Goal: Transaction & Acquisition: Purchase product/service

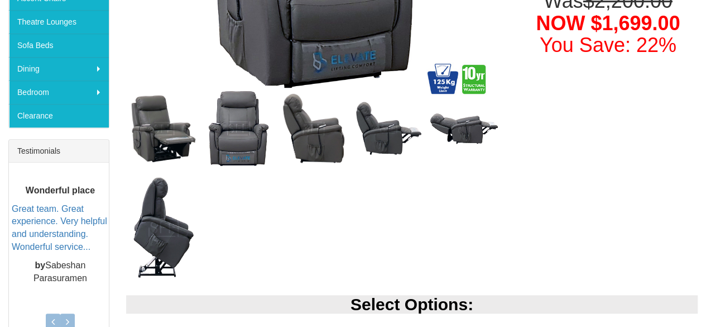
scroll to position [503, 0]
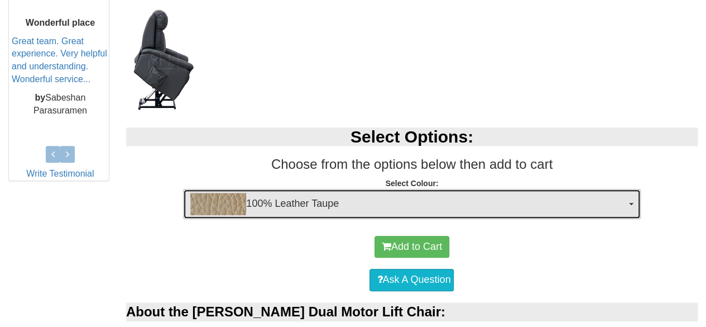
click at [458, 208] on span "100% Leather Taupe" at bounding box center [408, 204] width 436 height 22
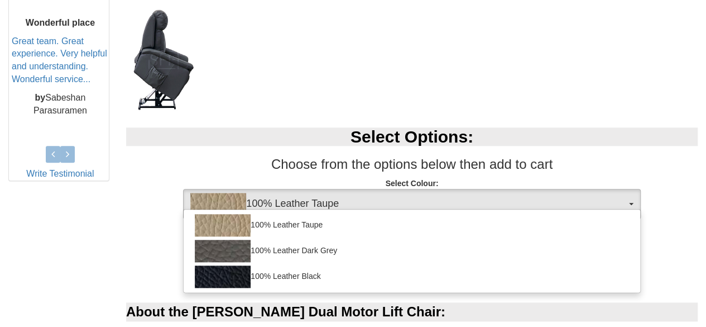
click at [458, 209] on div "100% Leather Taupe 100% Leather Dark Grey 100% Leather Black" at bounding box center [411, 251] width 457 height 84
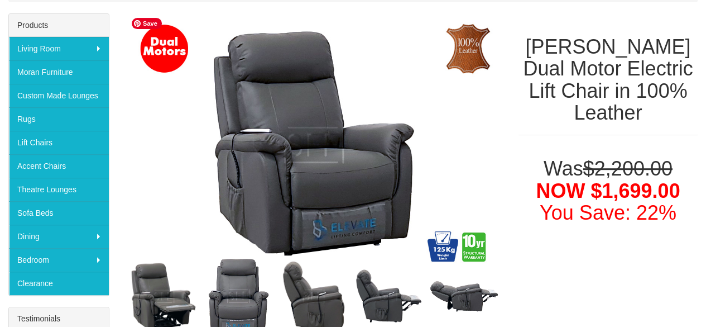
scroll to position [0, 0]
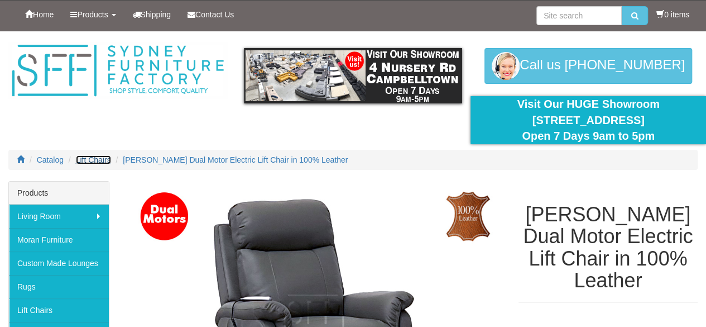
click at [92, 158] on span "Lift Chairs" at bounding box center [93, 159] width 35 height 9
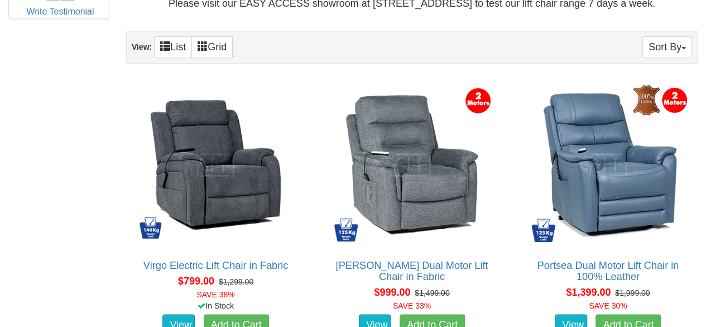
scroll to position [670, 0]
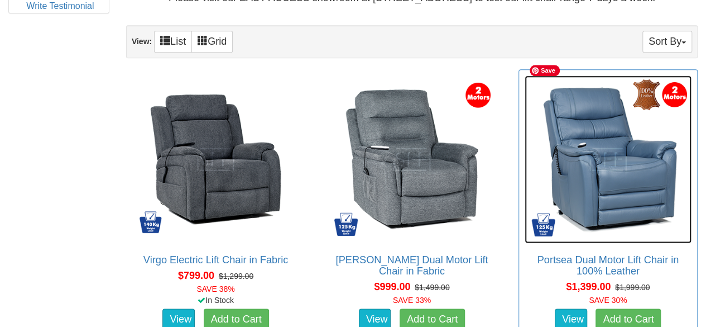
click at [583, 169] on img at bounding box center [608, 158] width 167 height 167
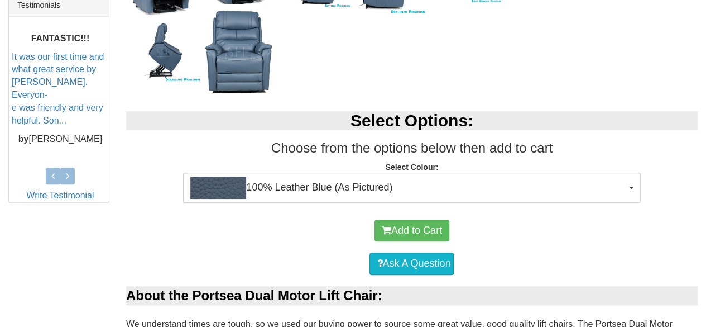
scroll to position [503, 0]
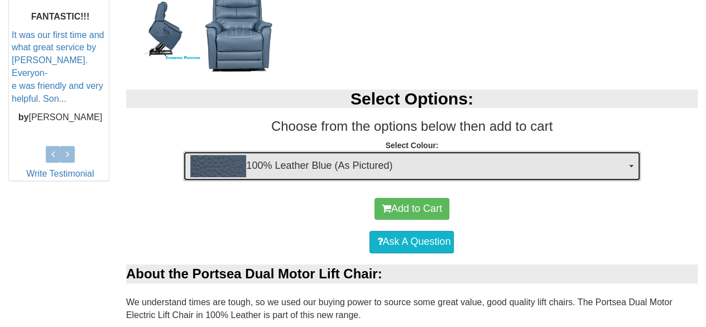
click at [466, 159] on span "100% Leather Blue (As Pictured)" at bounding box center [408, 166] width 436 height 22
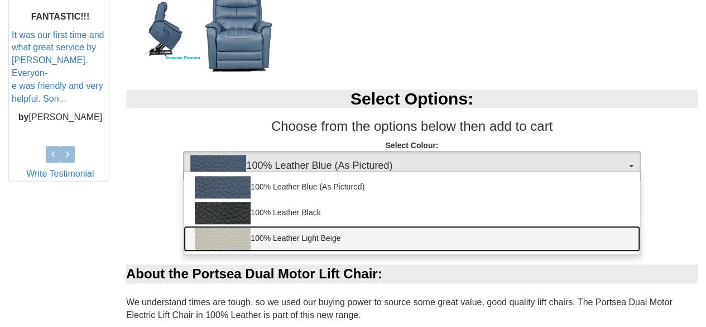
click at [320, 235] on link "100% Leather Light Beige" at bounding box center [412, 239] width 456 height 26
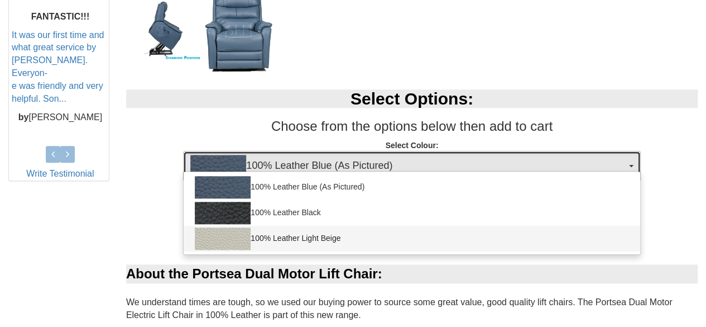
select select "1940"
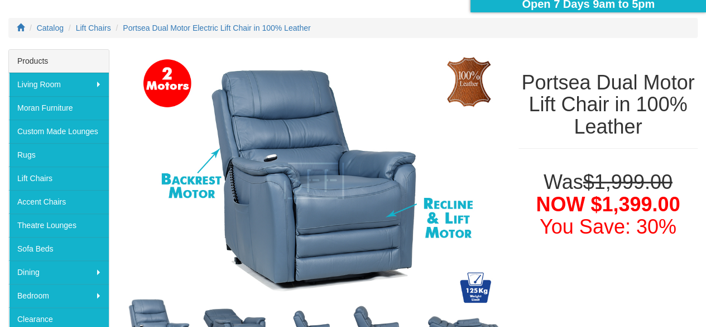
scroll to position [112, 0]
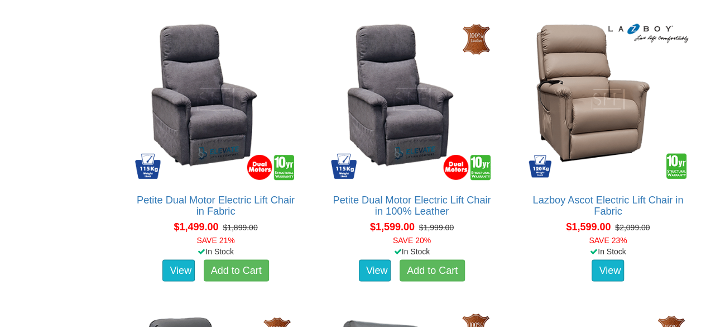
scroll to position [1005, 0]
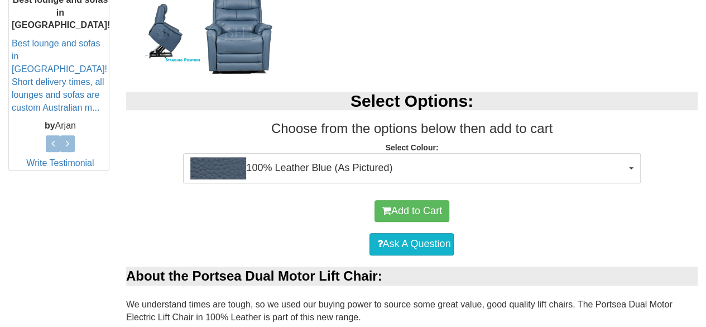
scroll to position [503, 0]
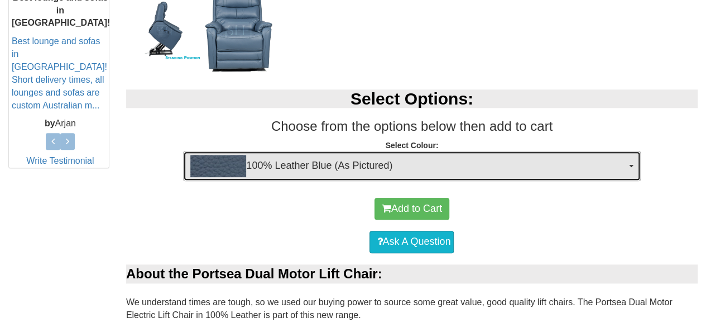
click at [279, 164] on span "100% Leather Blue (As Pictured)" at bounding box center [408, 166] width 436 height 22
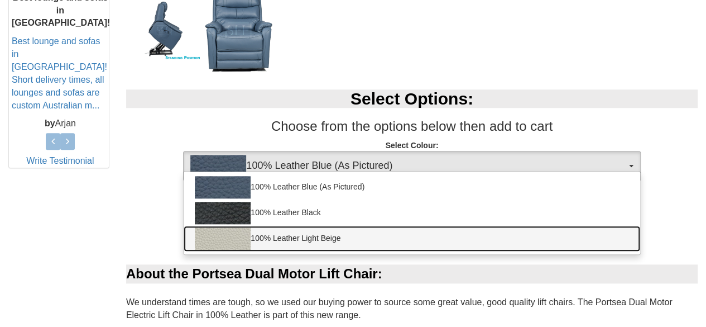
click at [228, 237] on img at bounding box center [223, 238] width 56 height 22
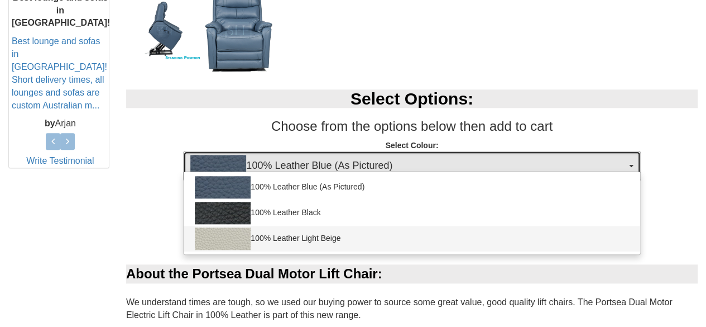
select select "1940"
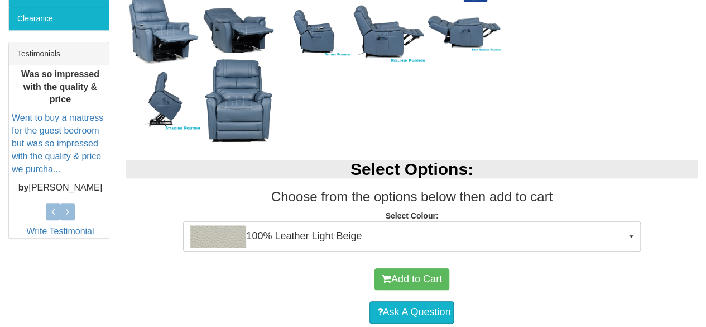
scroll to position [447, 0]
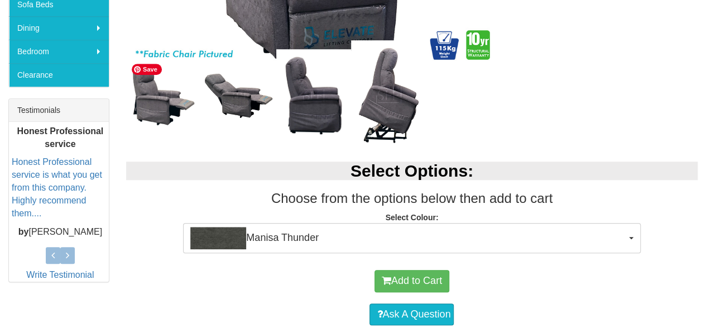
scroll to position [391, 0]
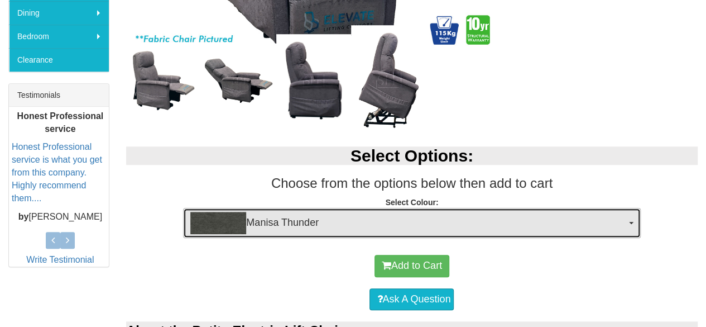
click at [220, 226] on img "button" at bounding box center [218, 223] width 56 height 22
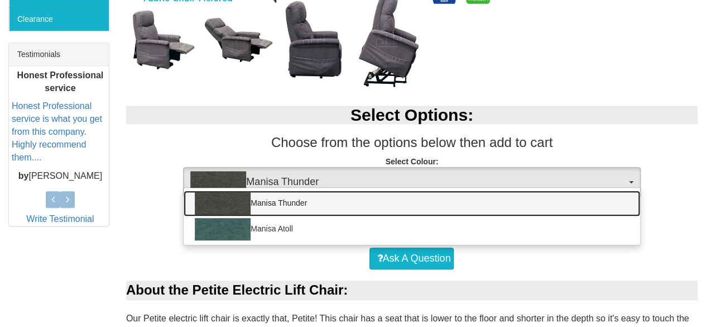
scroll to position [447, 0]
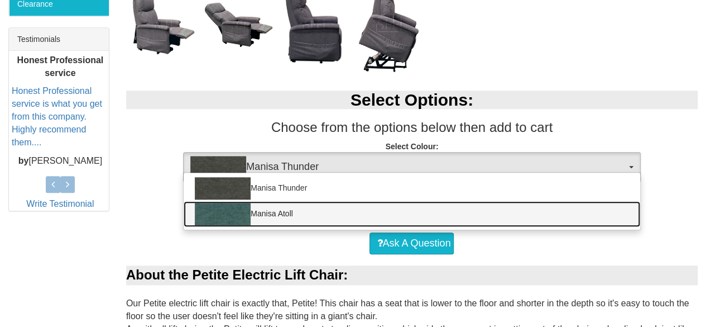
click at [294, 214] on link "Manisa Atoll" at bounding box center [412, 214] width 456 height 26
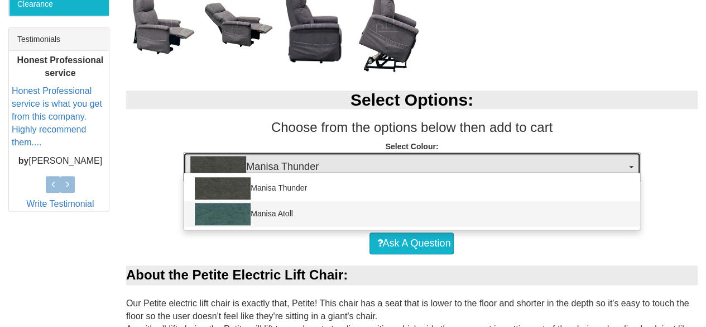
select select "1521"
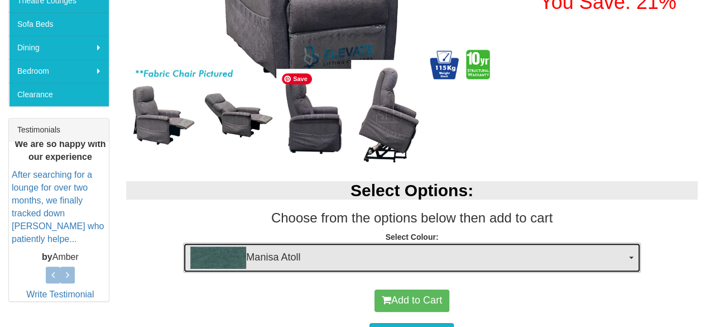
scroll to position [391, 0]
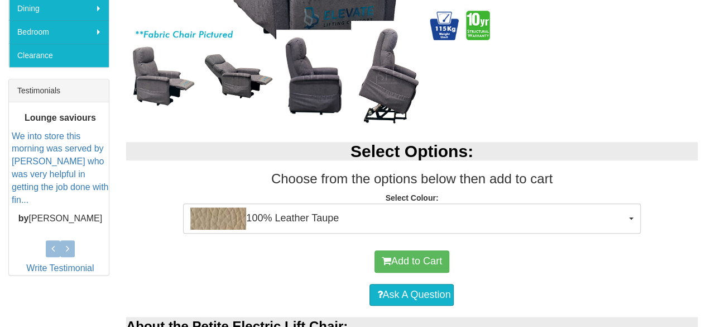
scroll to position [503, 0]
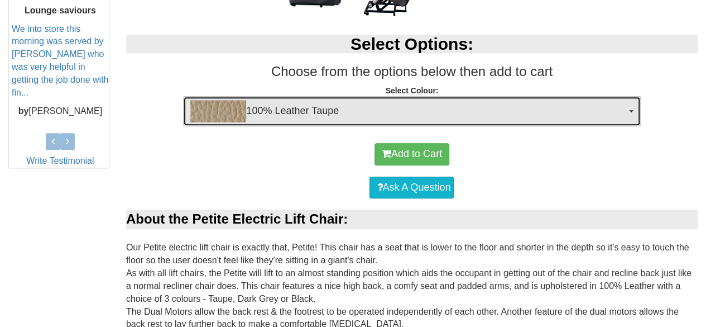
click at [277, 107] on span "100% Leather Taupe" at bounding box center [408, 111] width 436 height 22
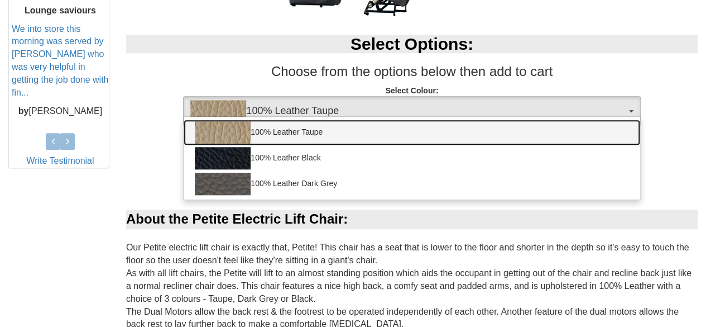
click at [274, 123] on link "100% Leather Taupe" at bounding box center [412, 132] width 456 height 26
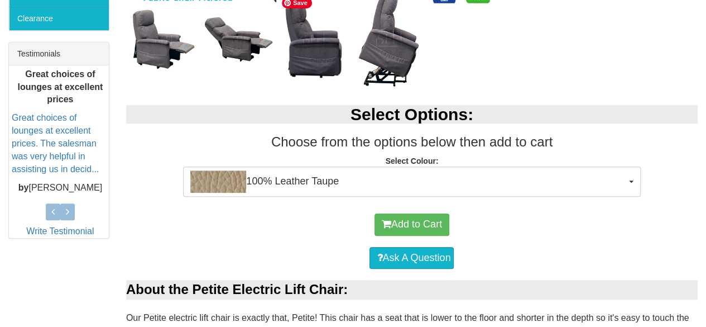
scroll to position [447, 0]
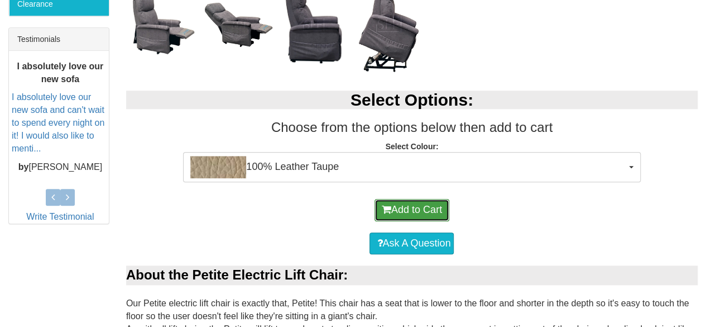
click at [395, 205] on button "Add to Cart" at bounding box center [412, 210] width 75 height 22
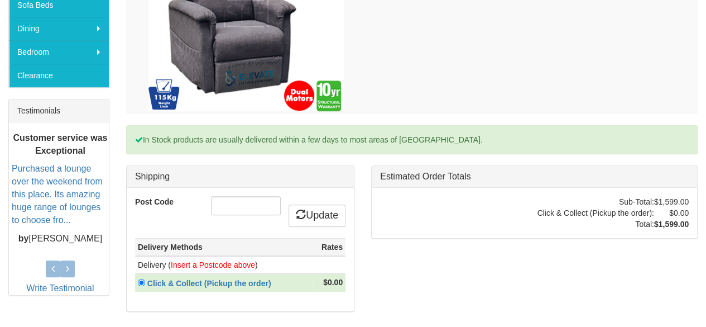
scroll to position [391, 0]
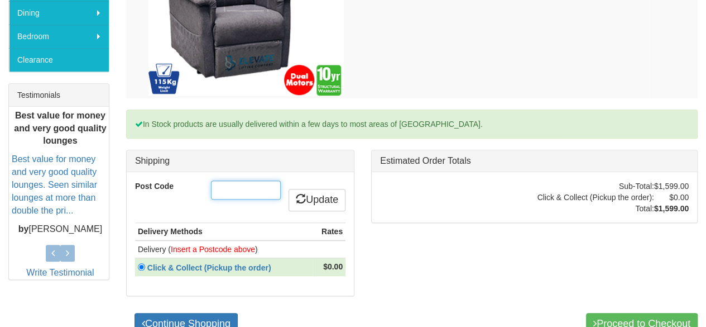
click at [235, 193] on input "Post Code" at bounding box center [246, 189] width 70 height 19
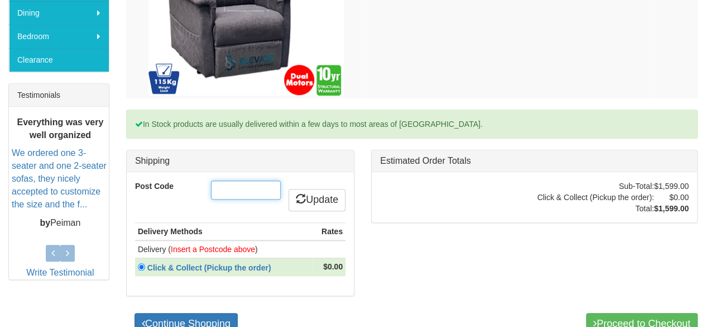
click at [228, 188] on input "Post Code" at bounding box center [246, 189] width 70 height 19
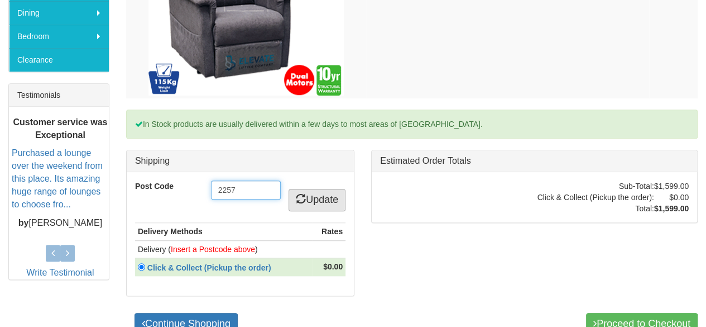
type input "2257"
click at [304, 195] on link "Update" at bounding box center [317, 200] width 57 height 22
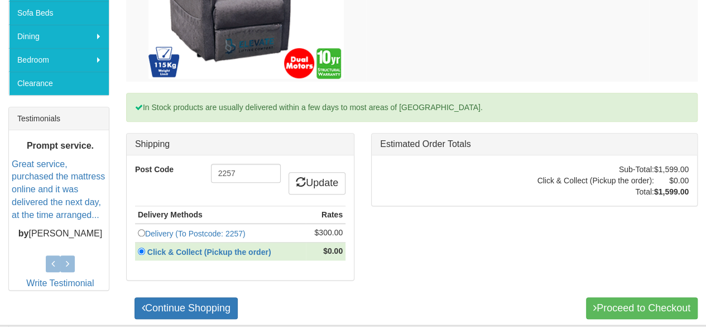
scroll to position [391, 0]
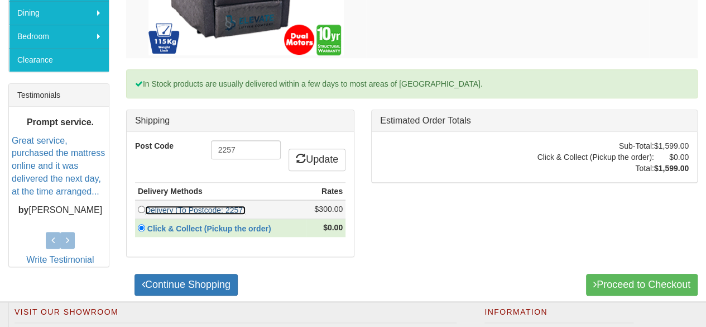
click at [157, 208] on link "Delivery (To Postcode: 2257)" at bounding box center [195, 209] width 101 height 9
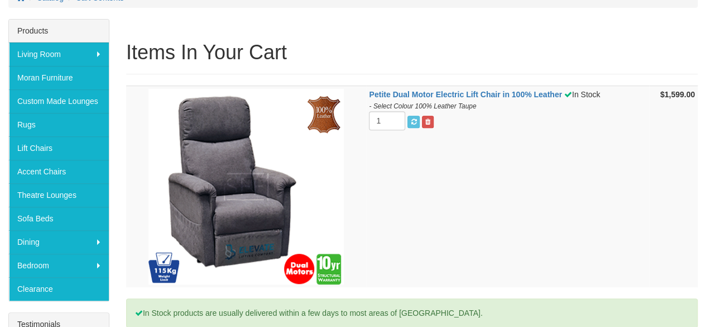
scroll to position [223, 0]
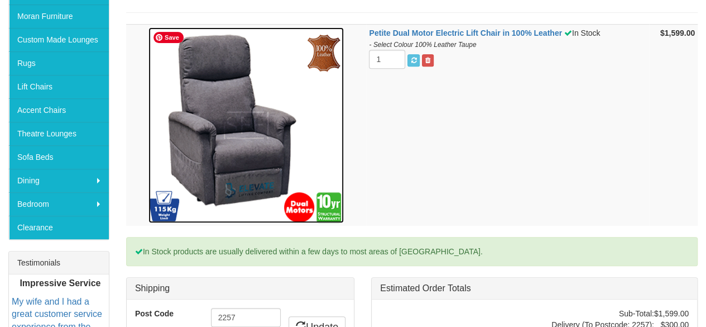
click at [217, 111] on img at bounding box center [246, 124] width 195 height 195
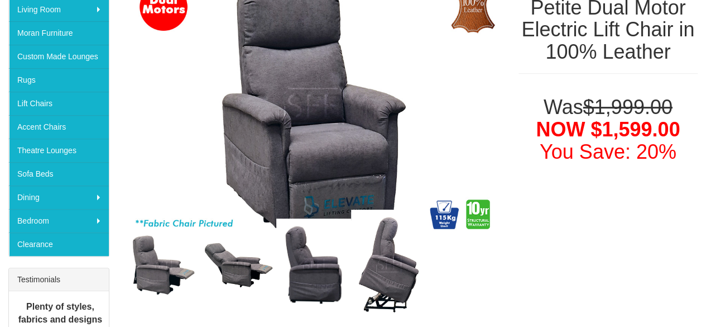
scroll to position [223, 0]
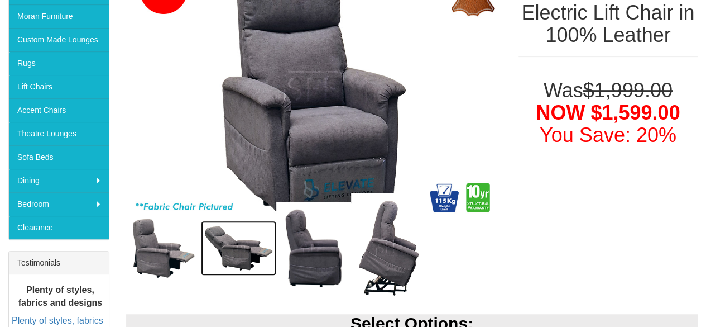
click at [245, 245] on img at bounding box center [238, 248] width 75 height 55
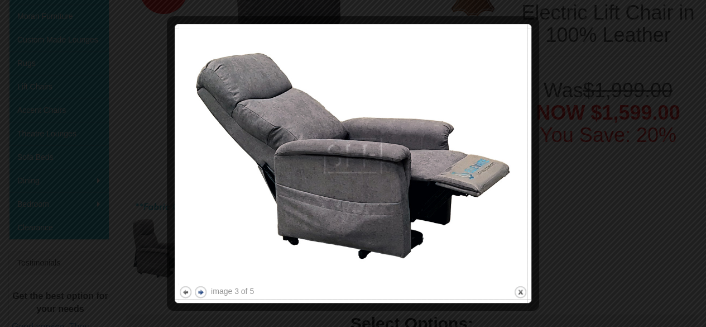
click at [197, 293] on button "next" at bounding box center [201, 292] width 14 height 14
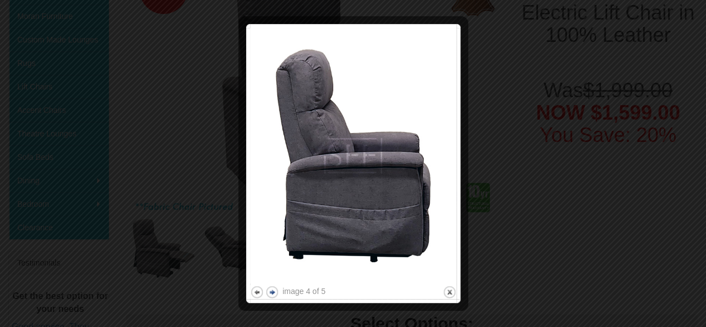
click at [274, 292] on button "next" at bounding box center [272, 292] width 14 height 14
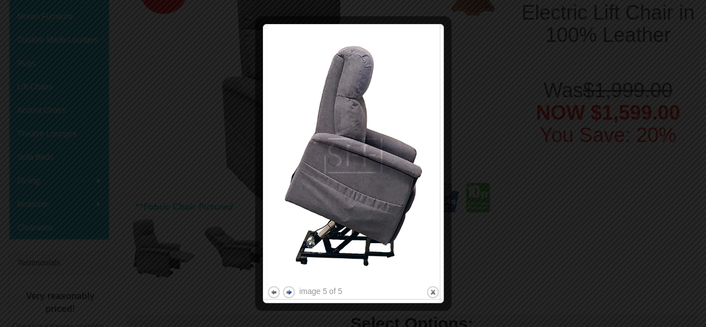
click at [286, 292] on button "next" at bounding box center [289, 292] width 14 height 14
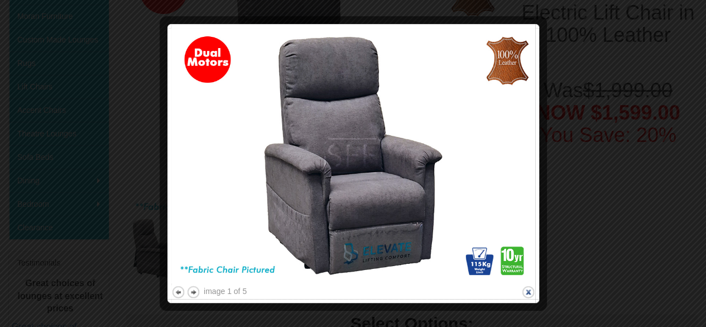
click at [528, 289] on button "close" at bounding box center [529, 292] width 14 height 14
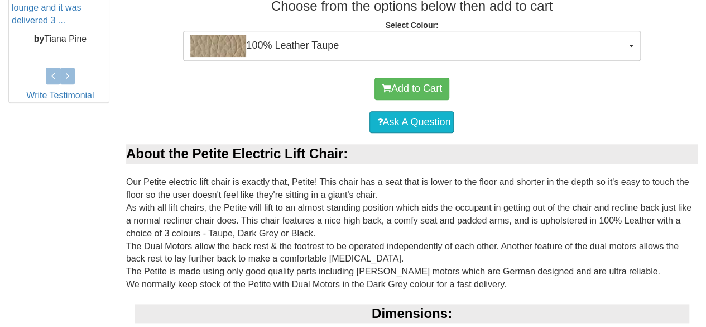
scroll to position [571, 0]
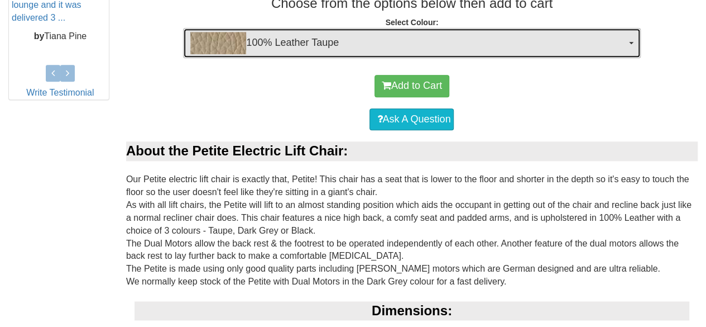
click at [310, 50] on span "100% Leather Taupe" at bounding box center [408, 43] width 436 height 22
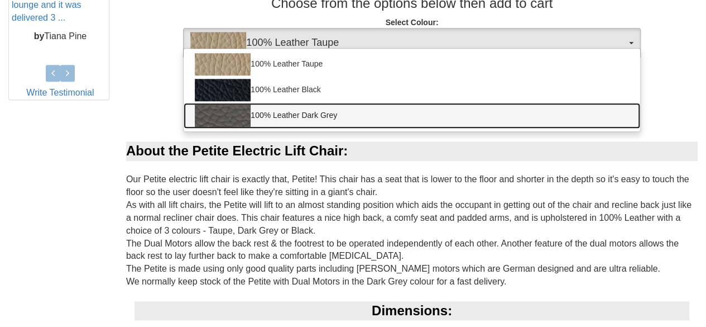
click at [243, 112] on img at bounding box center [223, 115] width 56 height 22
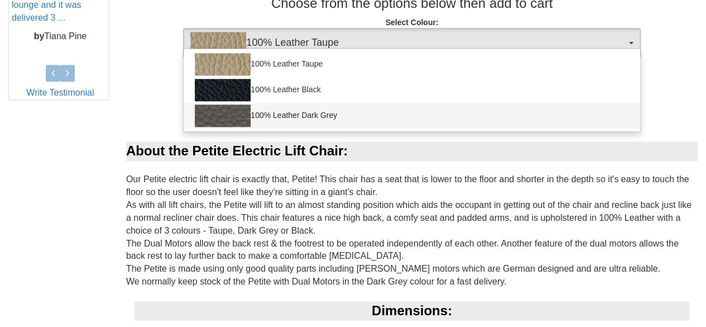
select select "1825"
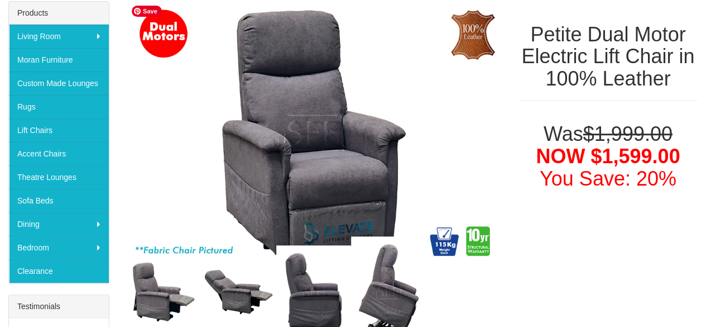
scroll to position [124, 0]
